Goal: Task Accomplishment & Management: Use online tool/utility

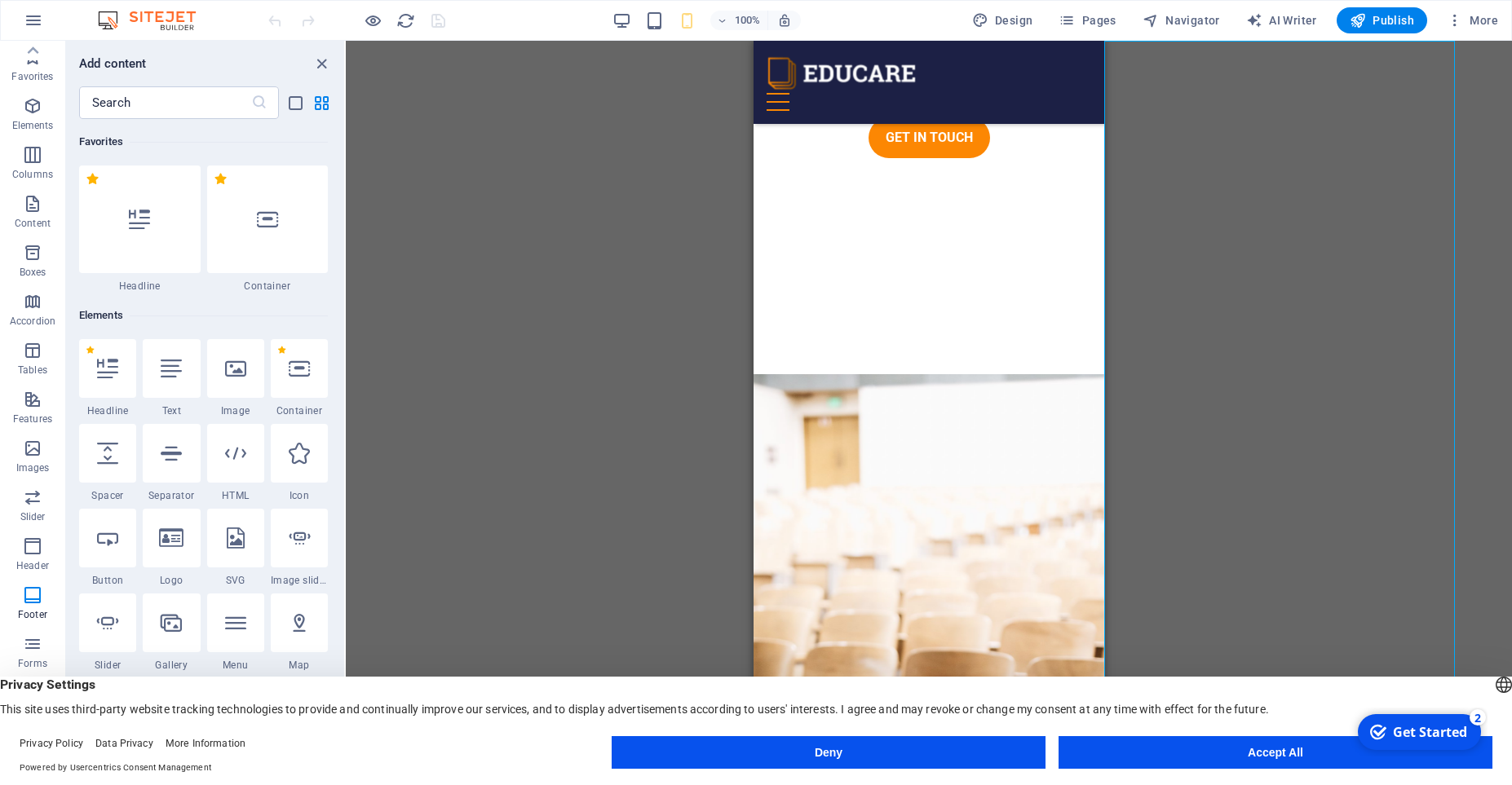
scroll to position [11490, 0]
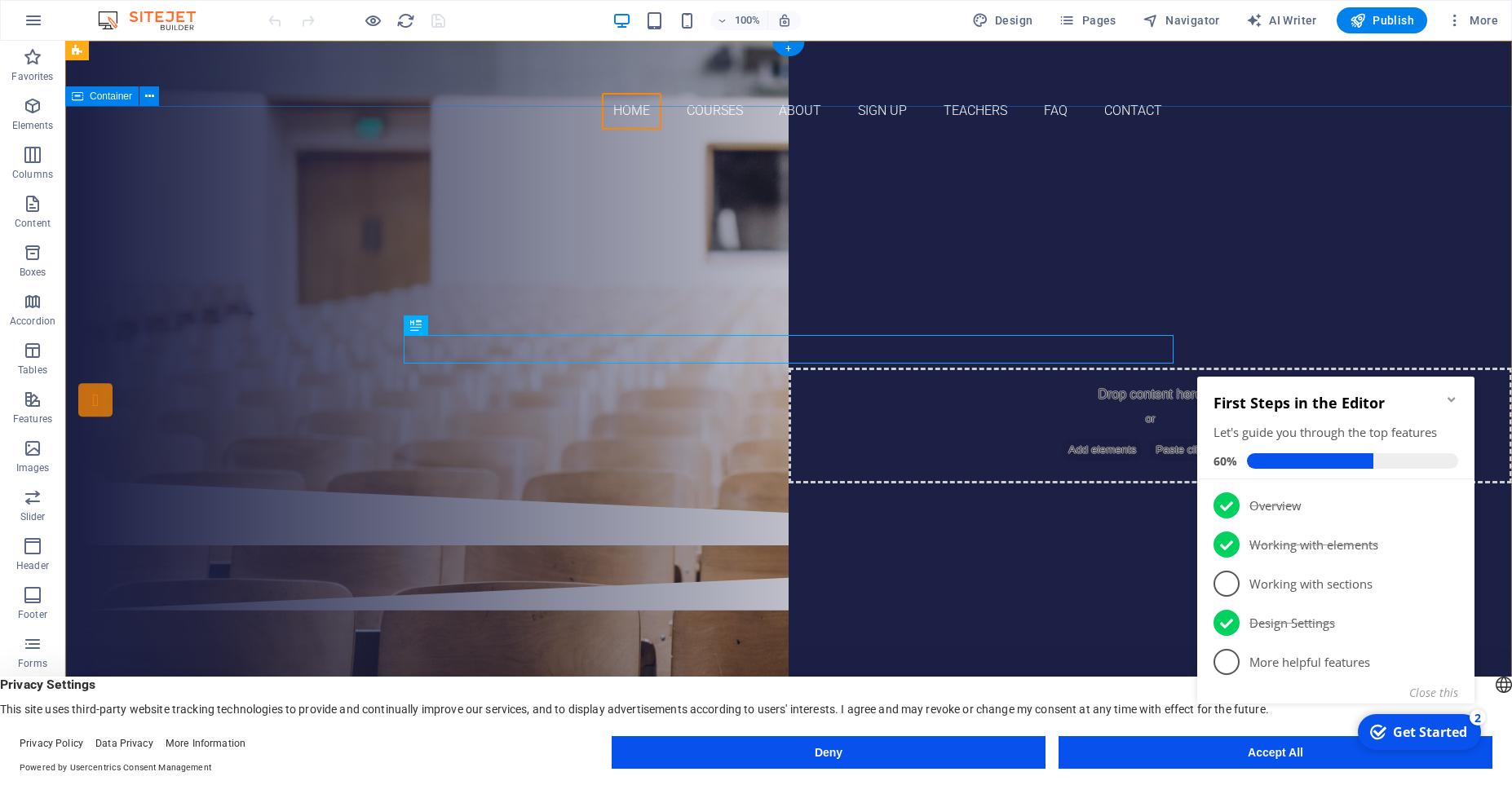
click at [118, 142] on div "Are you ready to learn new languages? Join our Language School Our Courses Sign…" at bounding box center [788, 311] width 1447 height 338
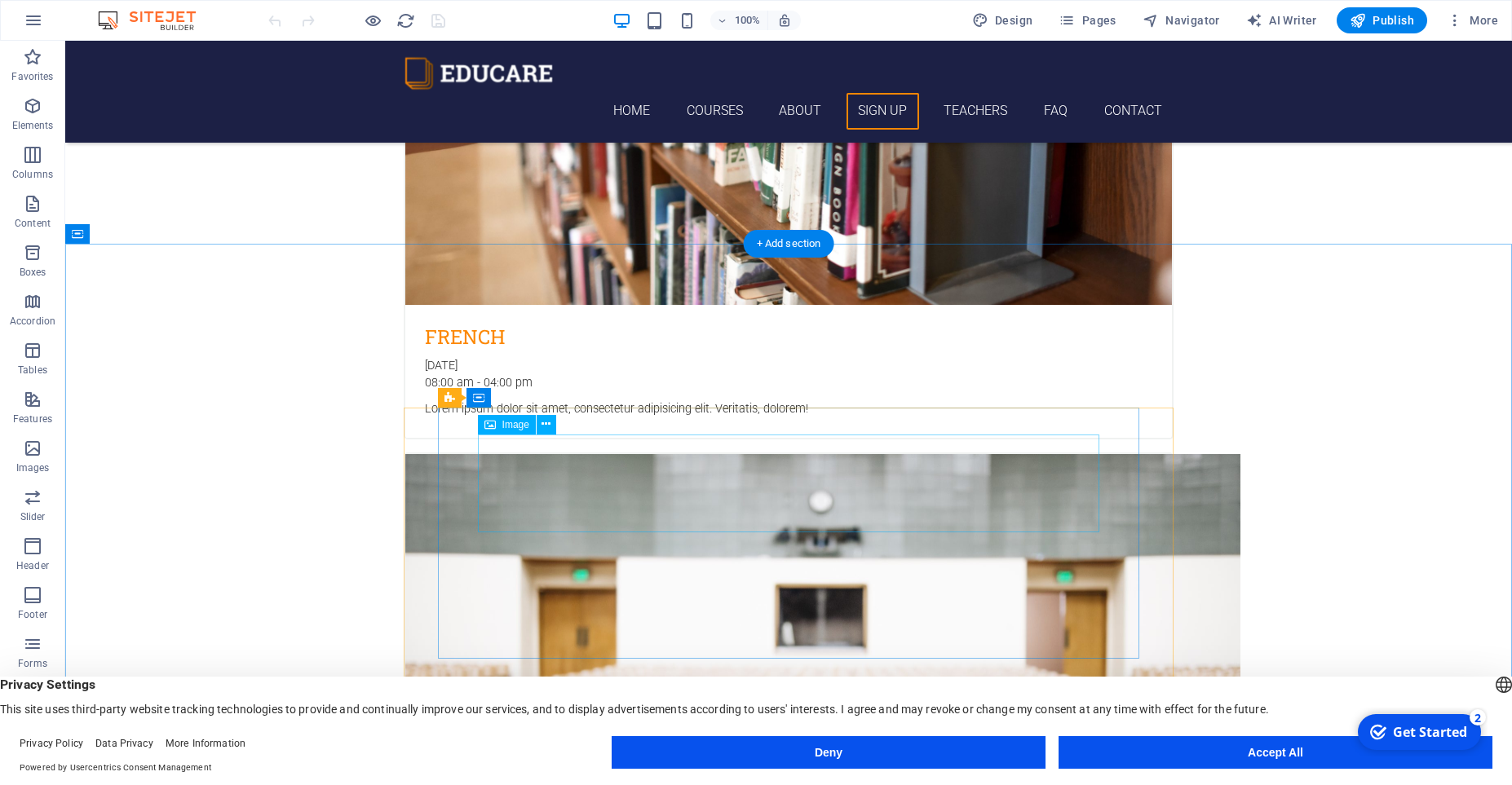
scroll to position [3938, 0]
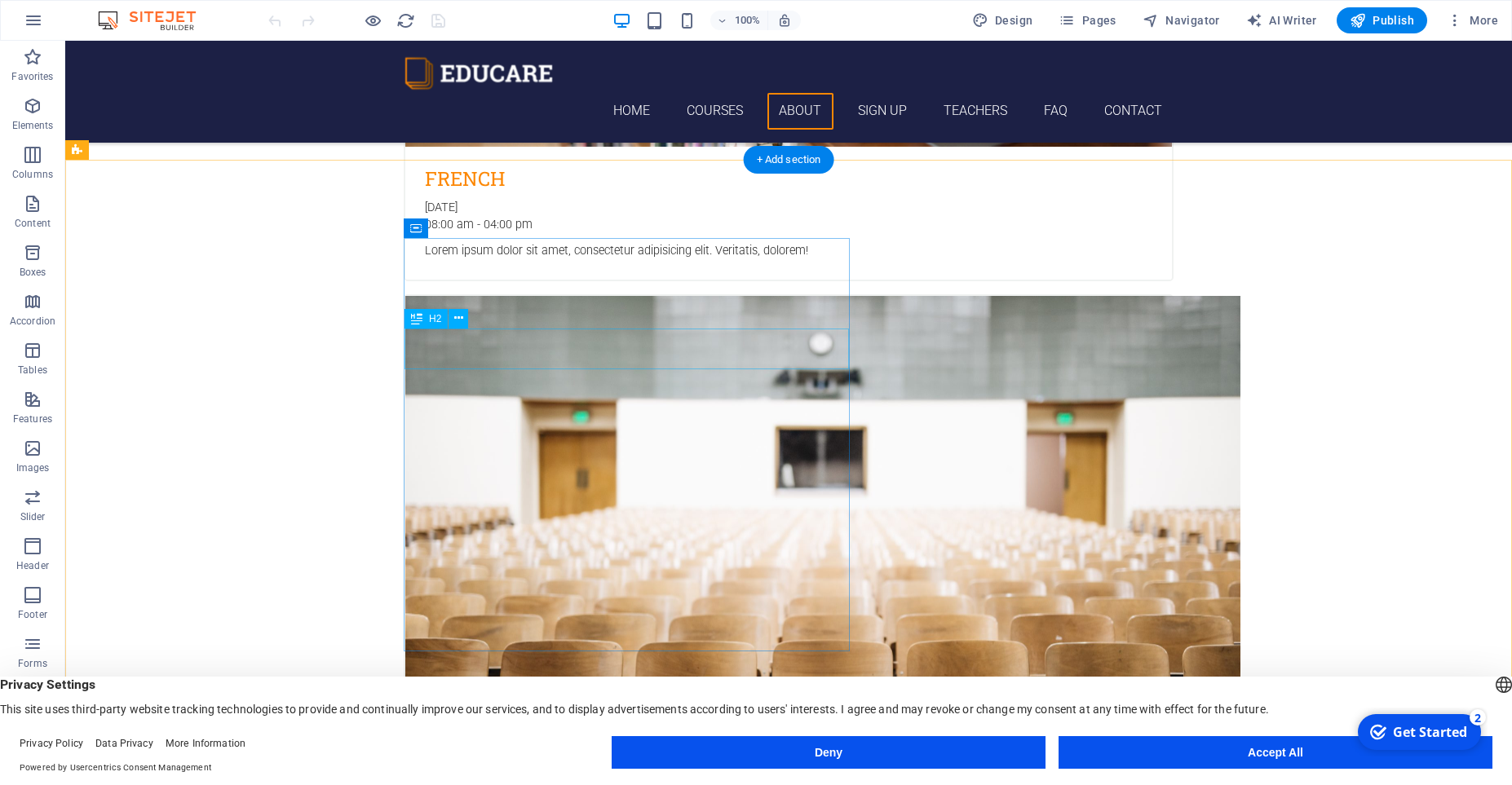
scroll to position [3376, 0]
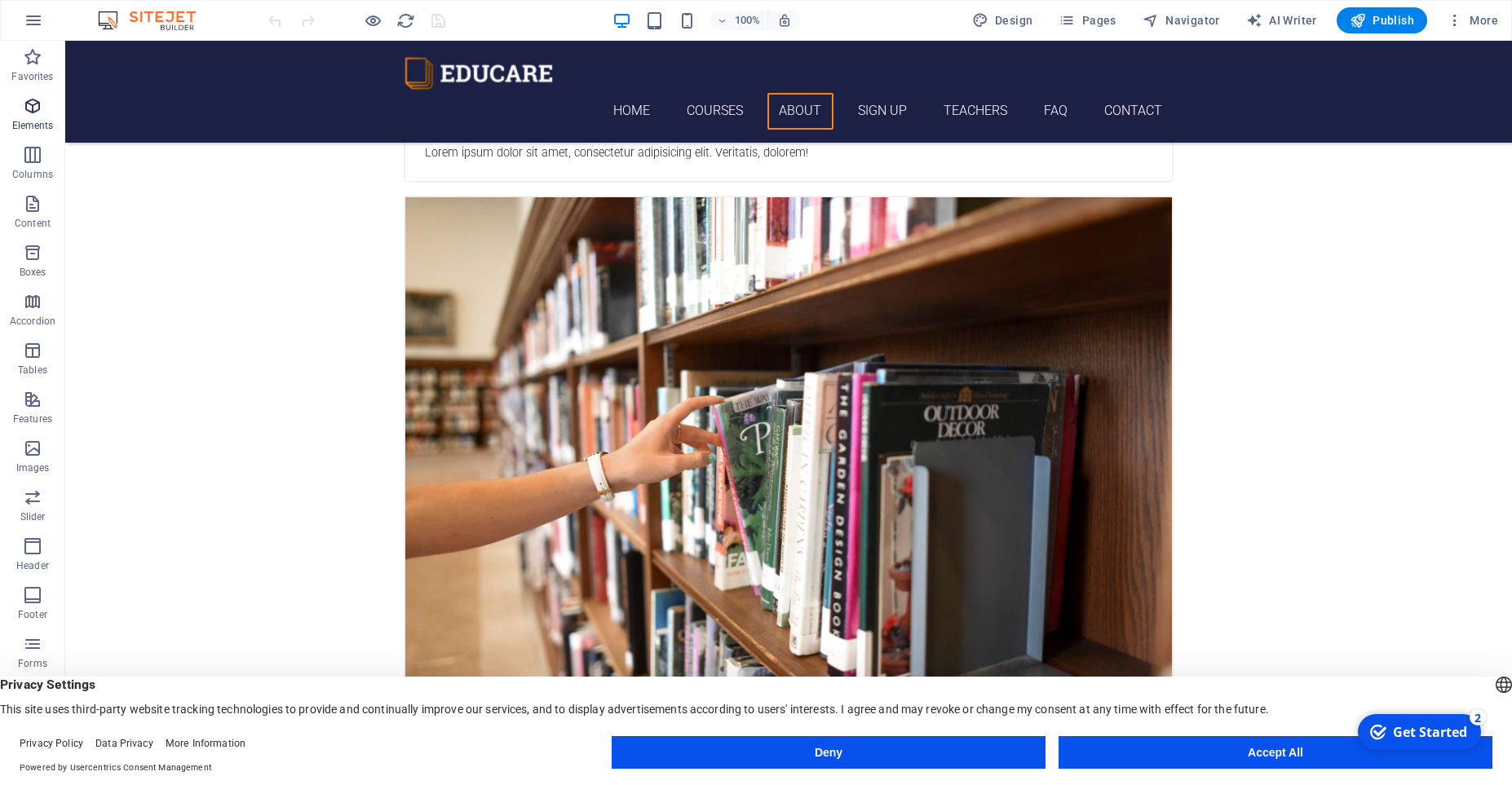
drag, startPoint x: 33, startPoint y: 117, endPoint x: 34, endPoint y: 129, distance: 12.0
click at [33, 117] on span "Elements" at bounding box center [32, 116] width 65 height 39
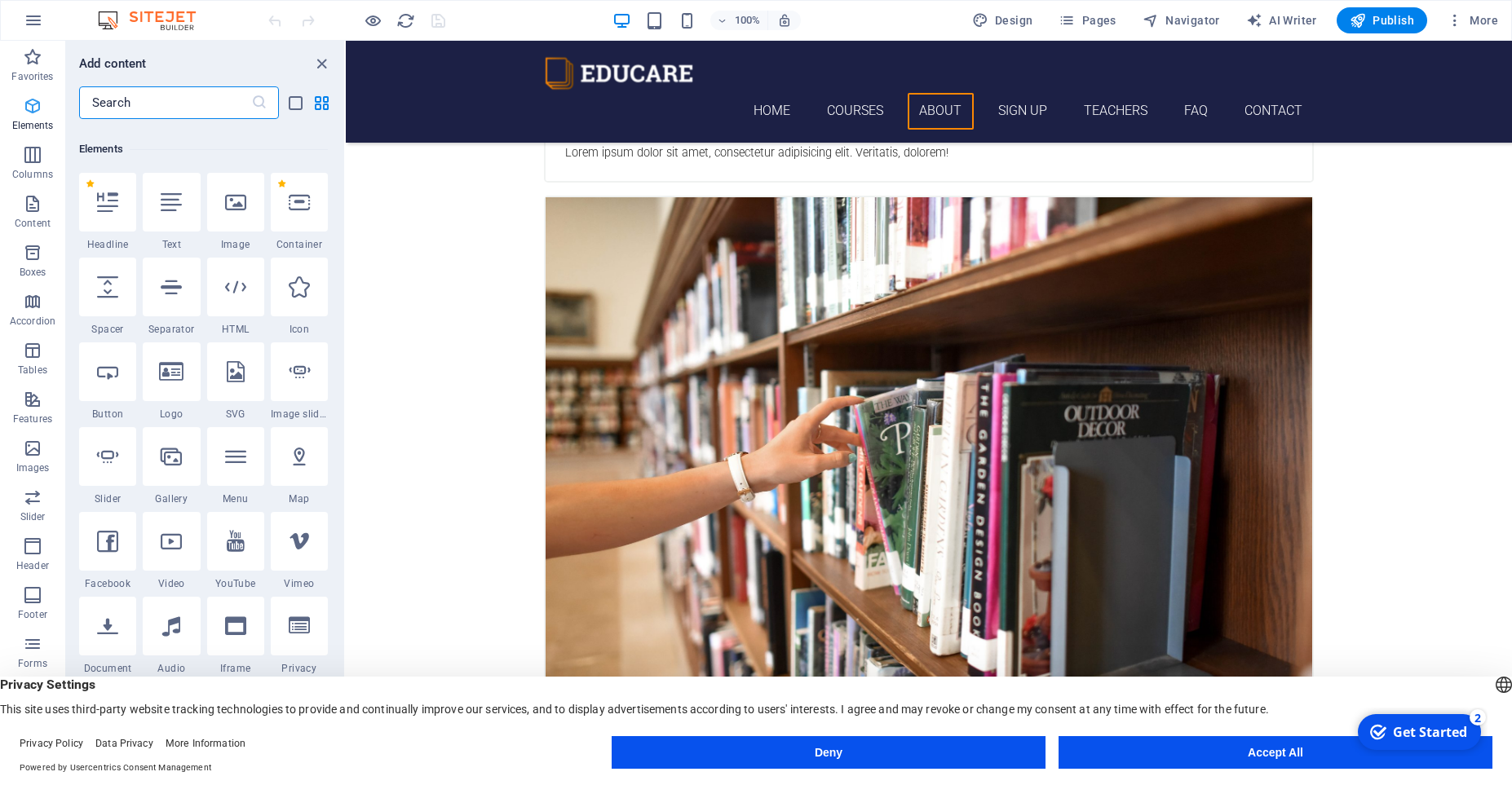
scroll to position [174, 0]
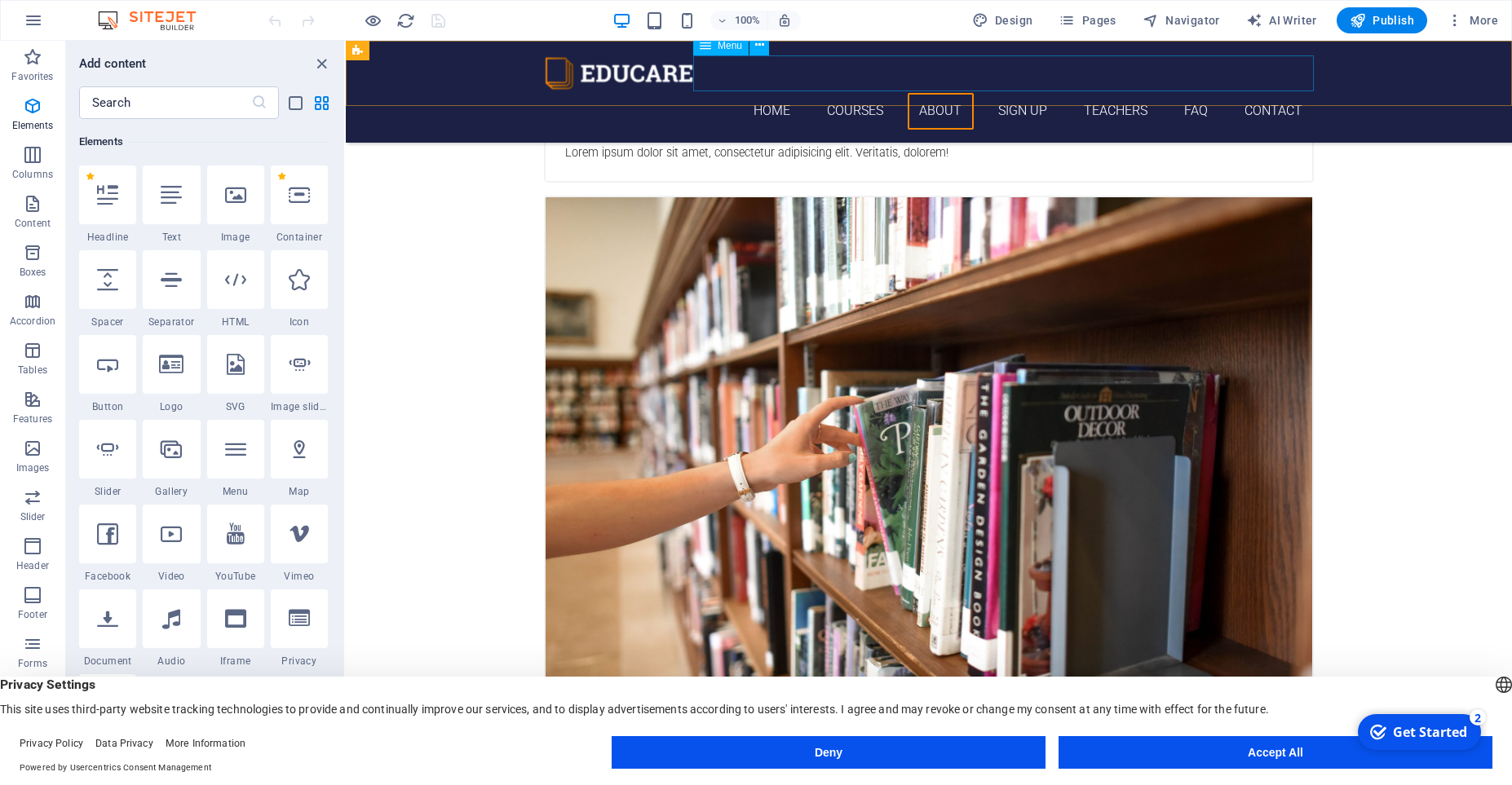
click at [753, 93] on nav "Home Courses About Sign up Teachers FAQ Contact" at bounding box center [928, 112] width 770 height 37
click at [798, 93] on nav "Home Courses About Sign up Teachers FAQ Contact" at bounding box center [928, 112] width 770 height 37
click at [786, 93] on nav "Home Courses About Sign up Teachers FAQ Contact" at bounding box center [928, 112] width 770 height 37
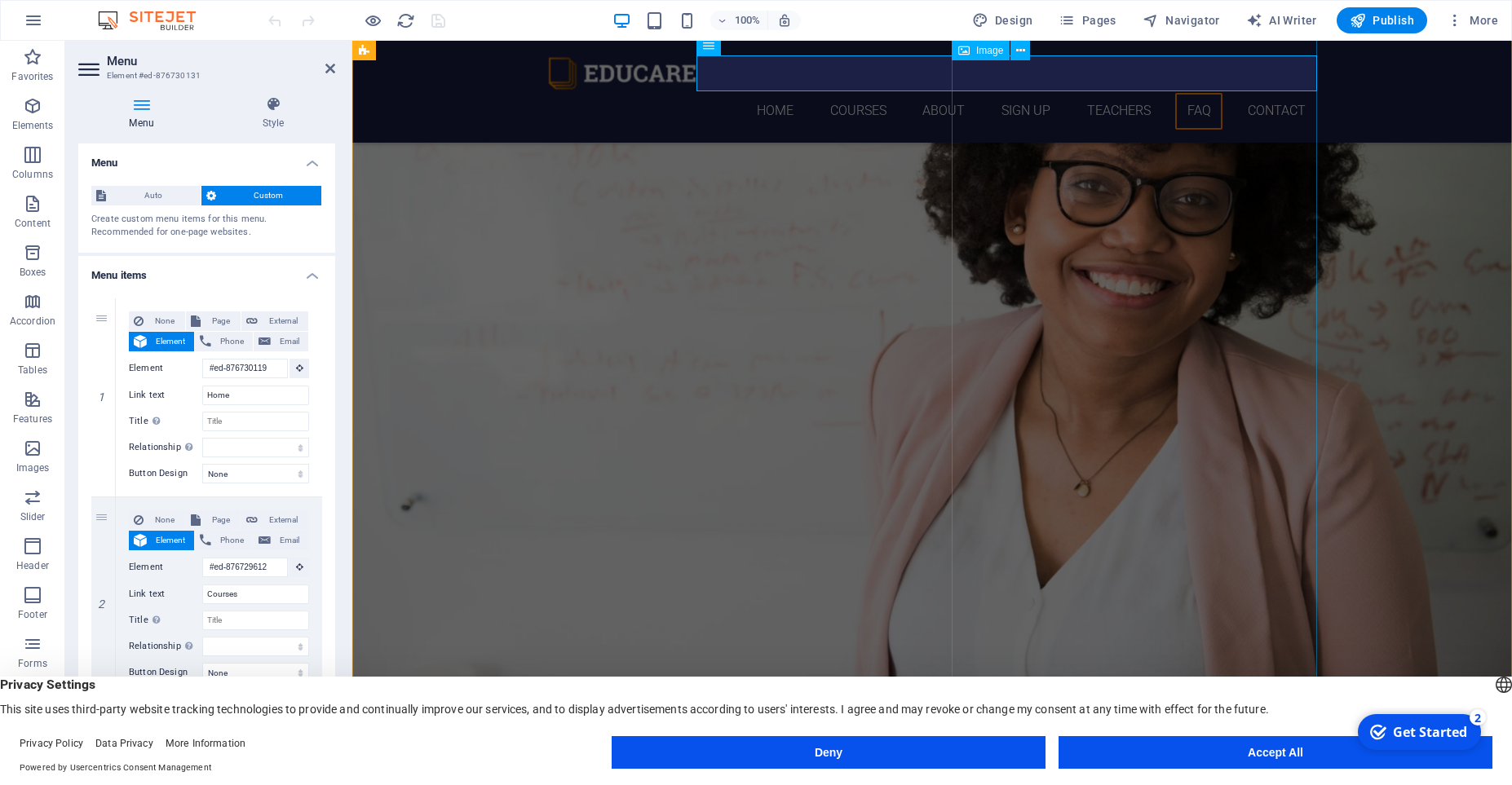
scroll to position [6141, 0]
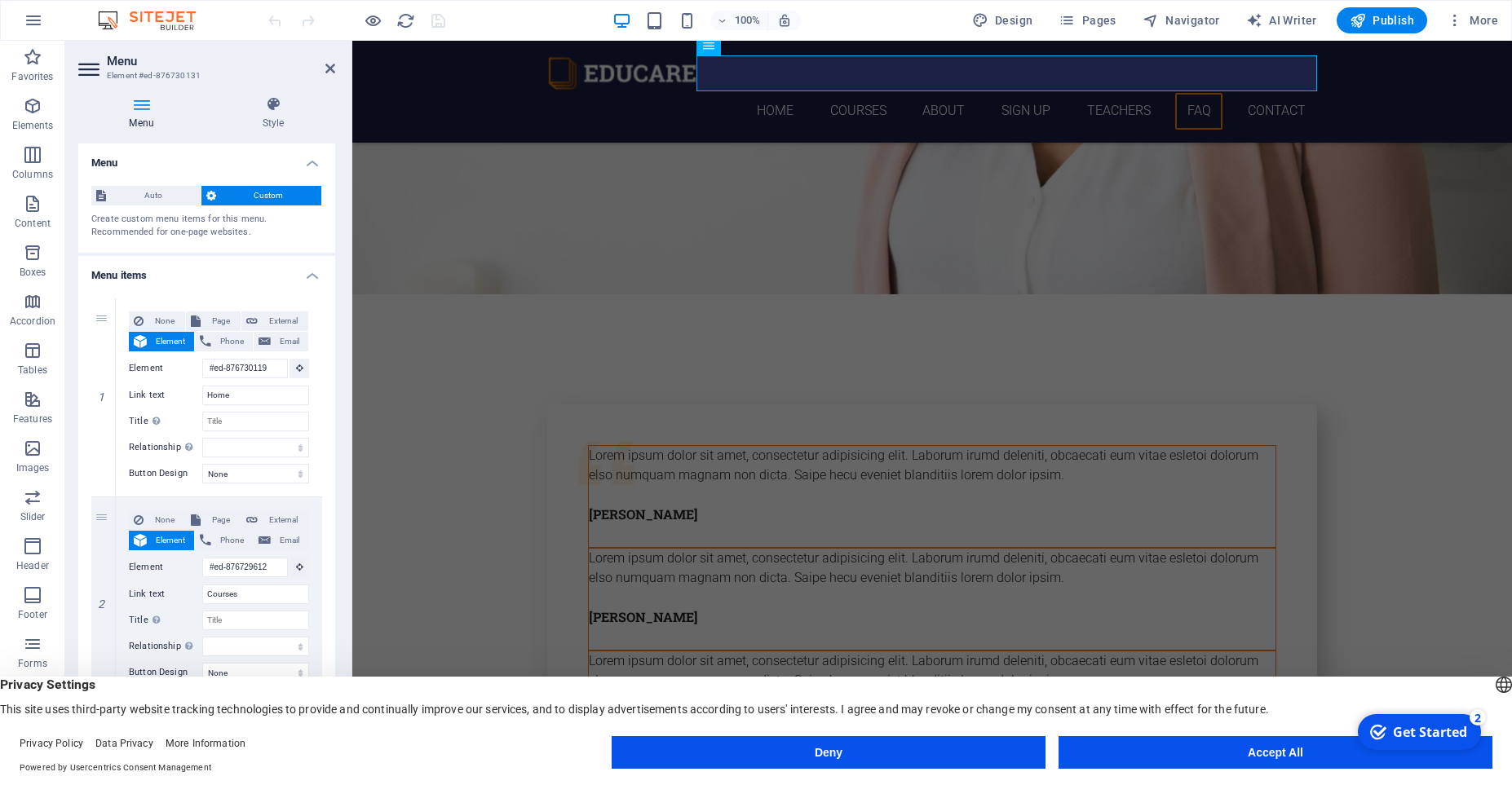
click at [116, 18] on img at bounding box center [155, 21] width 122 height 20
click at [331, 67] on icon at bounding box center [331, 68] width 10 height 13
